Goal: Transaction & Acquisition: Purchase product/service

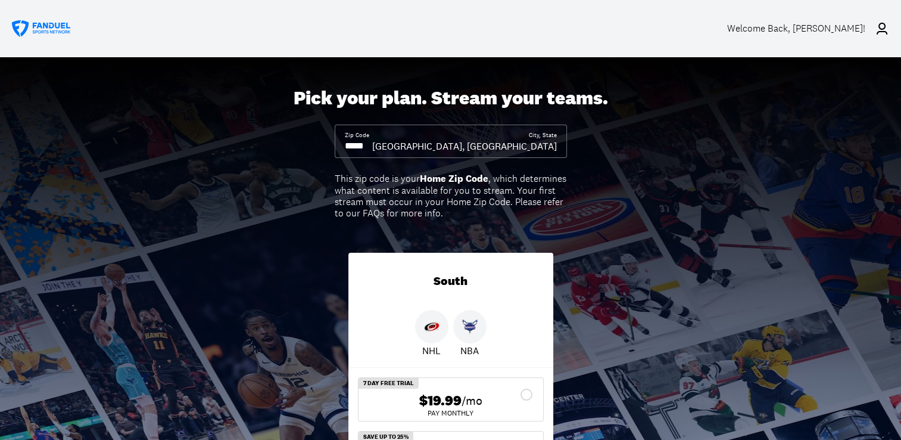
scroll to position [119, 0]
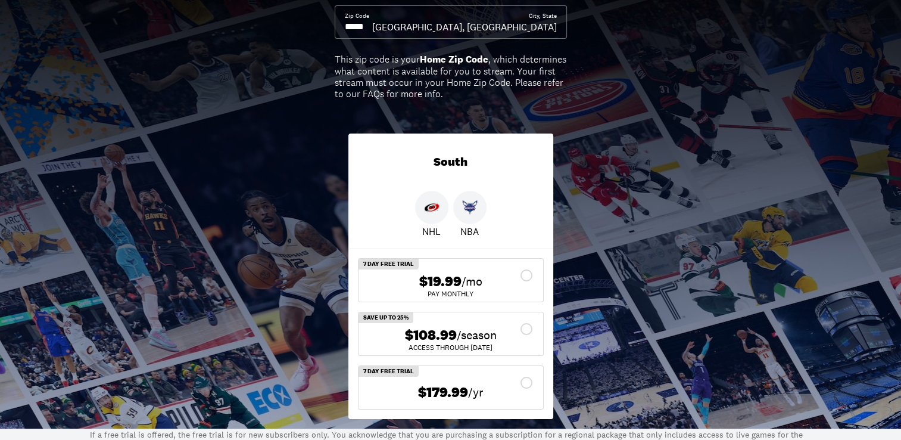
click at [524, 327] on div "$108.99 /season" at bounding box center [451, 334] width 166 height 17
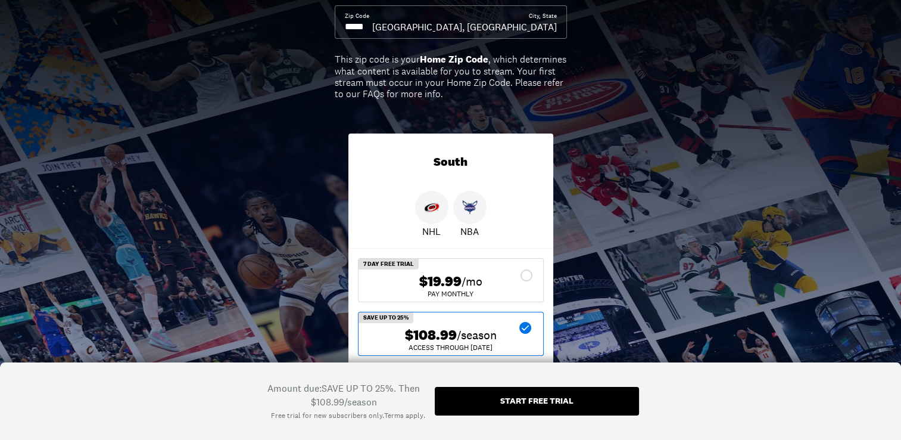
scroll to position [179, 0]
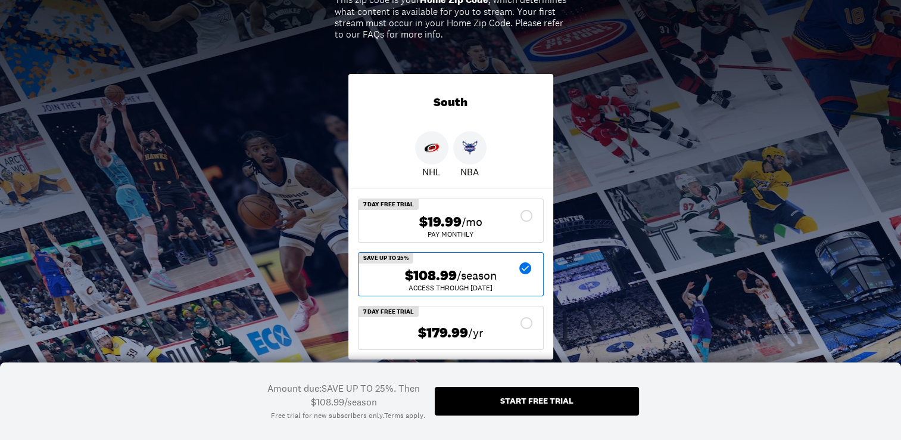
click at [410, 275] on span "$108.99" at bounding box center [431, 275] width 52 height 17
click at [373, 278] on div "$108.99 /season" at bounding box center [451, 275] width 166 height 17
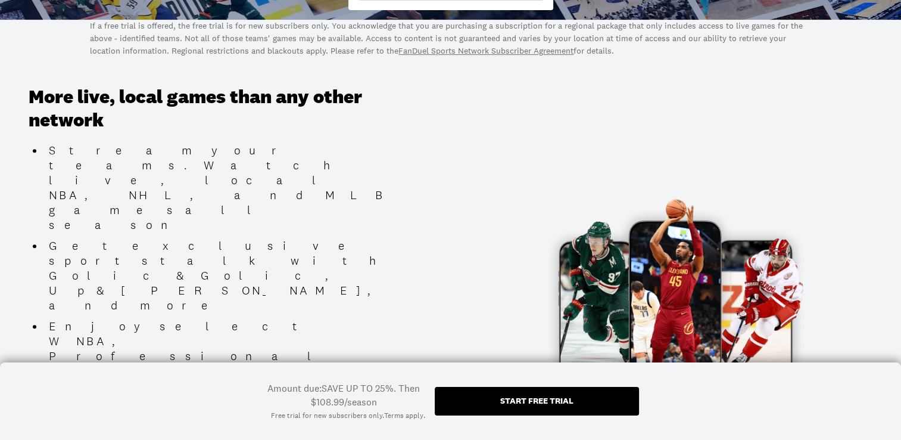
scroll to position [230, 0]
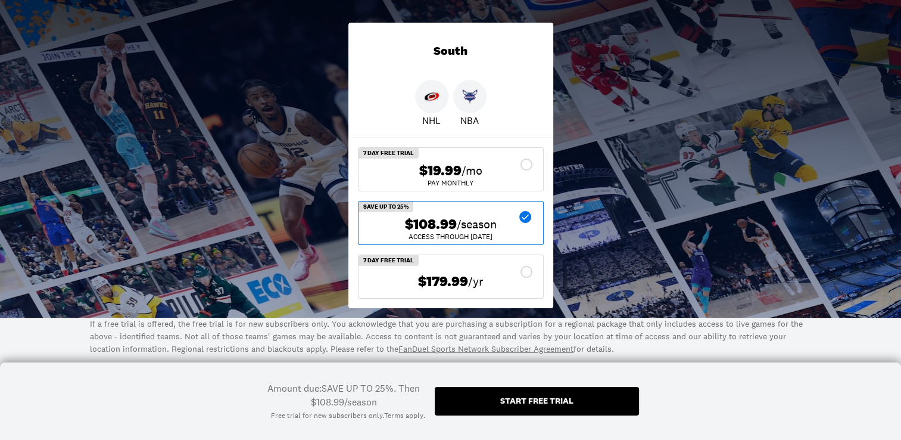
click at [468, 224] on span "/season" at bounding box center [477, 224] width 40 height 17
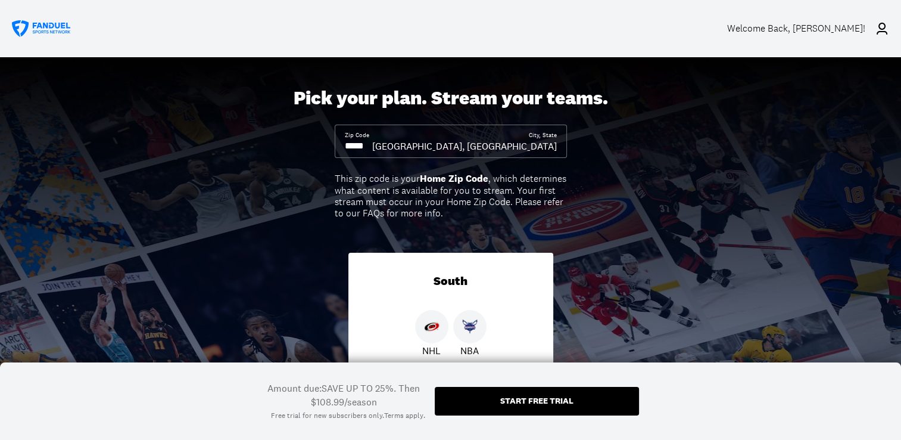
scroll to position [238, 0]
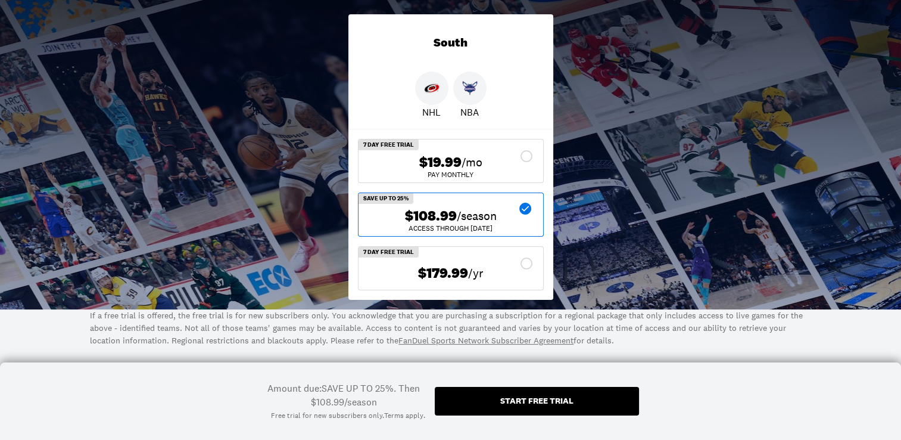
click at [457, 337] on link "FanDuel Sports Network Subscriber Agreement" at bounding box center [485, 340] width 175 height 11
click at [510, 399] on div "Start free trial" at bounding box center [536, 400] width 73 height 8
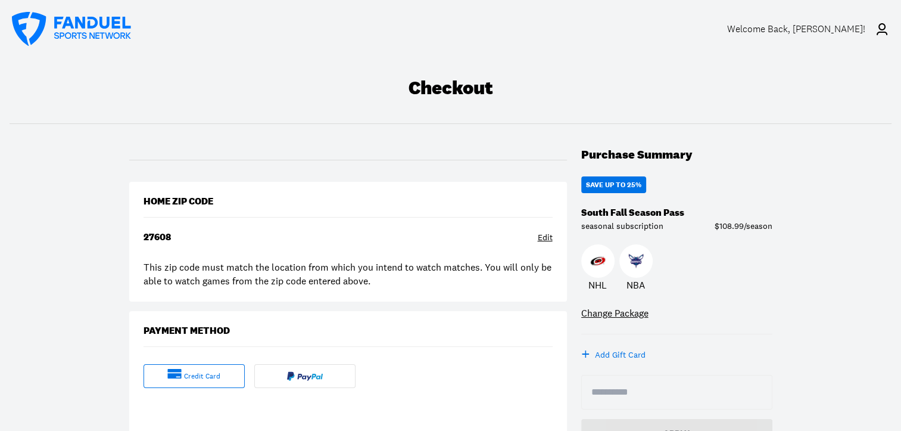
click at [178, 372] on icon at bounding box center [174, 374] width 14 height 10
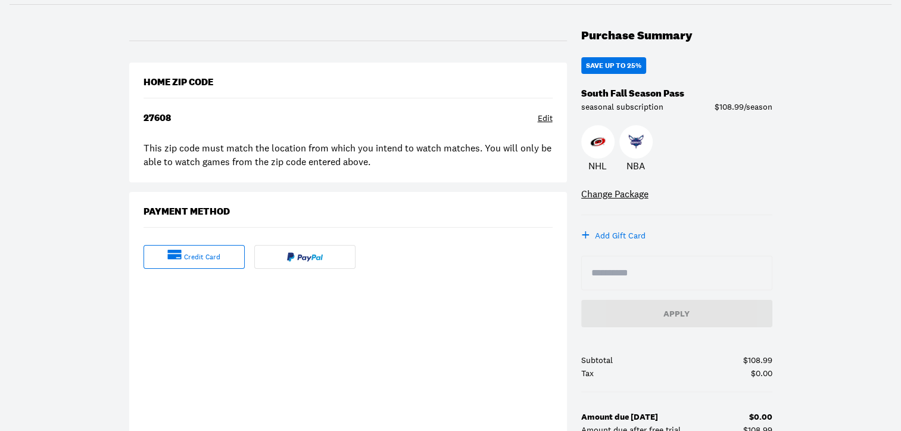
scroll to position [179, 0]
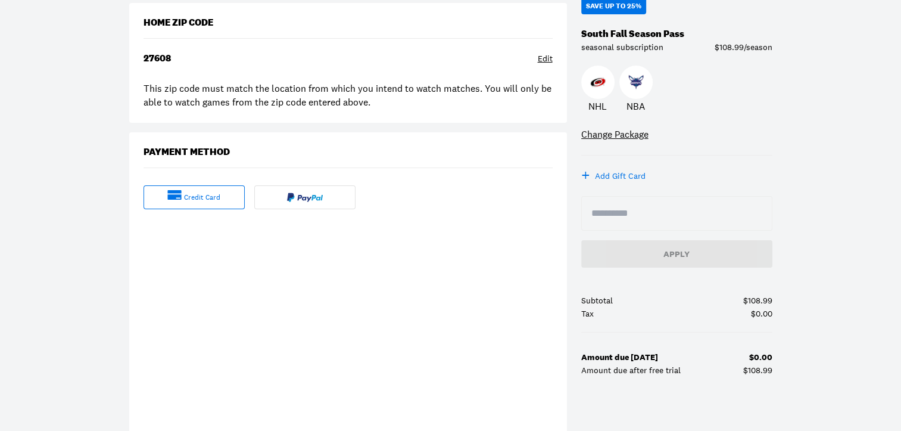
click at [187, 199] on div "credit card" at bounding box center [202, 197] width 36 height 10
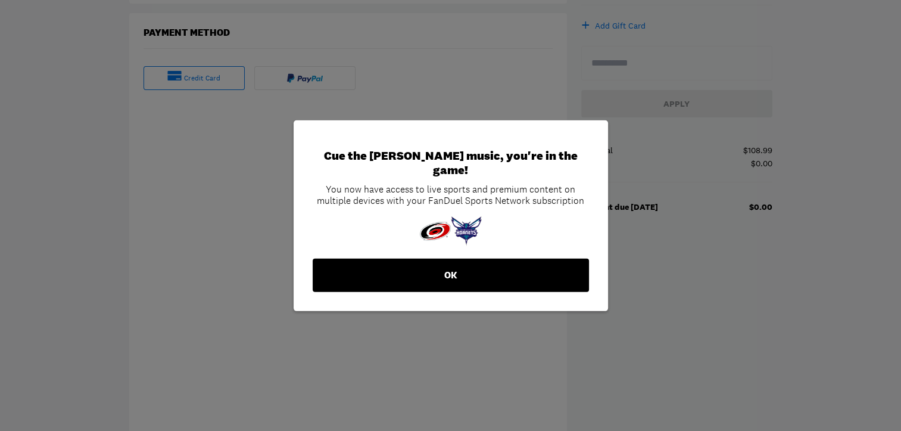
click at [490, 278] on button "OK" at bounding box center [451, 274] width 276 height 33
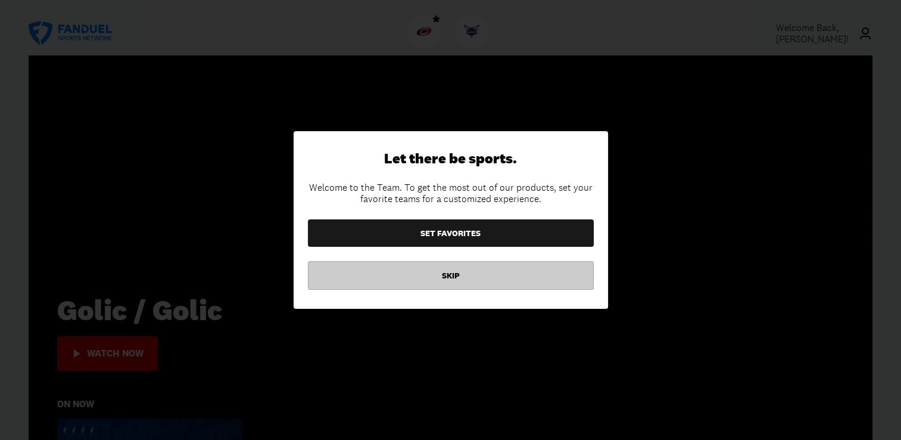
click at [550, 280] on button "SKIP" at bounding box center [451, 275] width 286 height 29
